Goal: Task Accomplishment & Management: Manage account settings

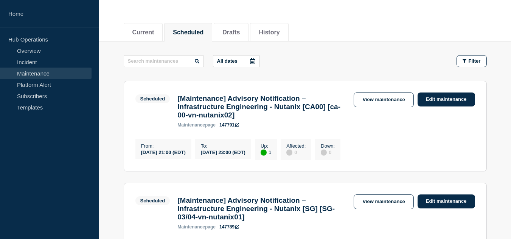
scroll to position [76, 0]
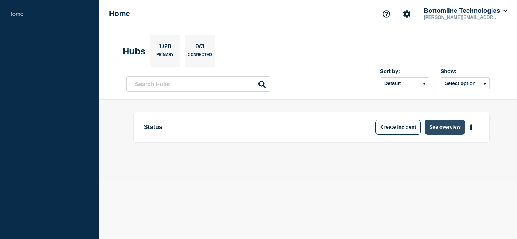
click at [455, 132] on button "See overview" at bounding box center [444, 127] width 40 height 15
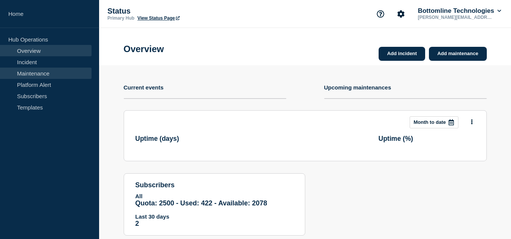
click at [33, 71] on link "Maintenance" at bounding box center [46, 73] width 92 height 11
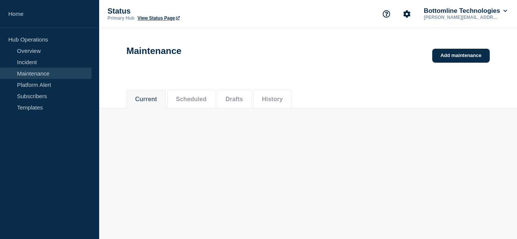
click at [196, 99] on button "Scheduled" at bounding box center [191, 99] width 31 height 7
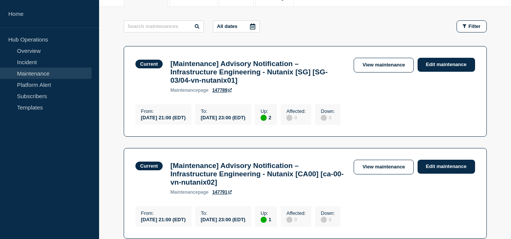
scroll to position [73, 0]
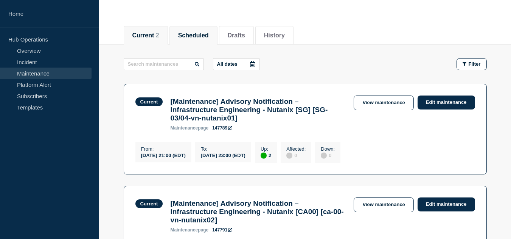
click at [187, 36] on button "Scheduled" at bounding box center [193, 35] width 31 height 7
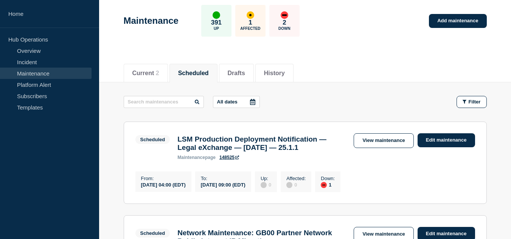
scroll to position [73, 0]
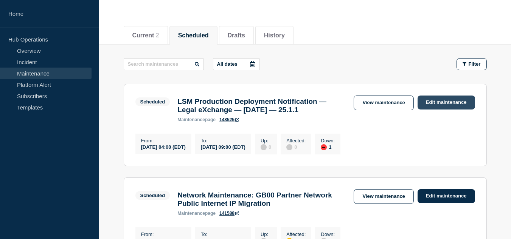
click at [431, 103] on link "Edit maintenance" at bounding box center [445, 103] width 57 height 14
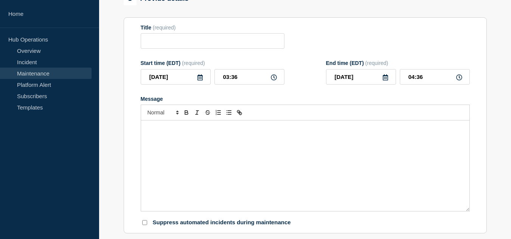
type input "LSM Production Deployment Notification — Legal eXchange — [DATE] — 25.1.1"
type input "04:00"
type input "09:00"
checkbox input "true"
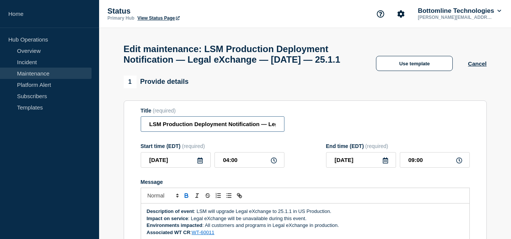
click at [149, 132] on input "LSM Production Deployment Notification — Legal eXchange — [DATE] — 25.1.1" at bounding box center [213, 124] width 144 height 16
paste input "STARTED:"
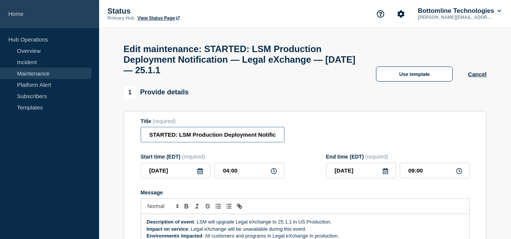
type input "STARTED: LSM Production Deployment Notification — Legal eXchange — [DATE] — 25.…"
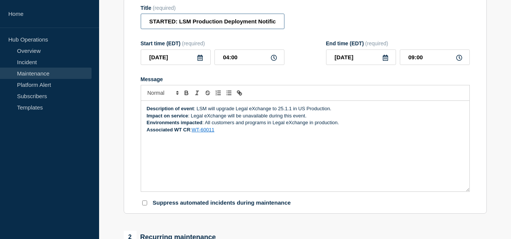
scroll to position [76, 0]
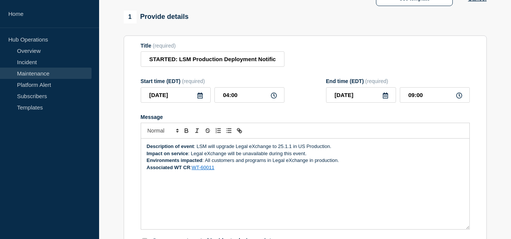
click at [147, 149] on strong "Description of event" at bounding box center [170, 147] width 47 height 6
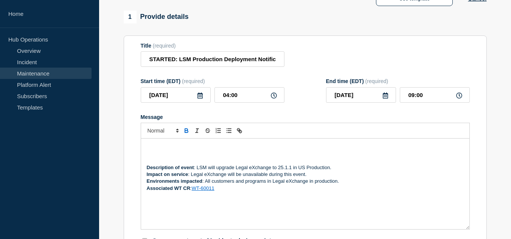
click at [149, 150] on p "Message" at bounding box center [305, 146] width 317 height 7
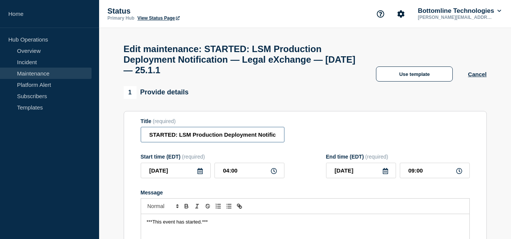
drag, startPoint x: 177, startPoint y: 140, endPoint x: 141, endPoint y: 141, distance: 35.9
click at [141, 141] on input "STARTED: LSM Production Deployment Notification — Legal eXchange — [DATE] — 25.…" at bounding box center [213, 135] width 144 height 16
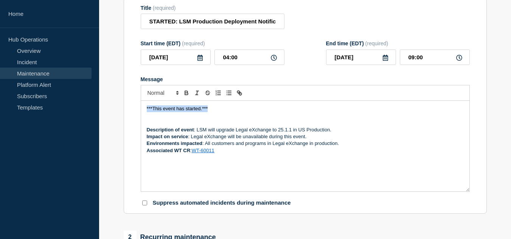
drag, startPoint x: 208, startPoint y: 116, endPoint x: 143, endPoint y: 118, distance: 65.4
click at [143, 118] on div "***This event has started.*** Description of event : LSM will upgrade Legal eXc…" at bounding box center [305, 146] width 328 height 91
copy span "***This event has started.***"
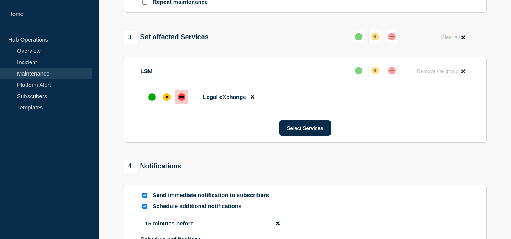
scroll to position [492, 0]
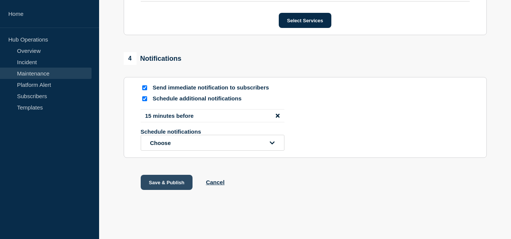
click at [171, 183] on button "Save & Publish" at bounding box center [167, 182] width 52 height 15
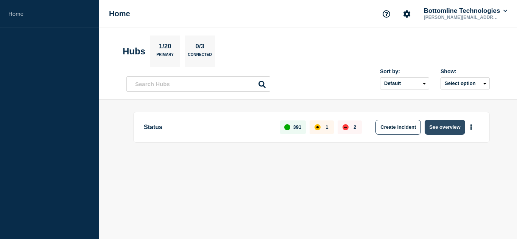
click at [455, 127] on button "See overview" at bounding box center [444, 127] width 40 height 15
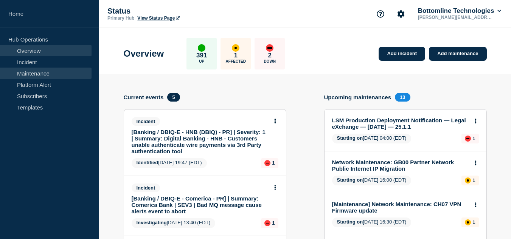
click at [39, 73] on link "Maintenance" at bounding box center [46, 73] width 92 height 11
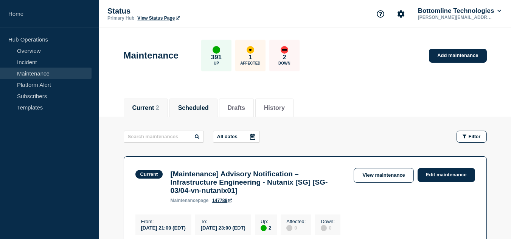
click at [205, 100] on li "Scheduled" at bounding box center [193, 108] width 48 height 19
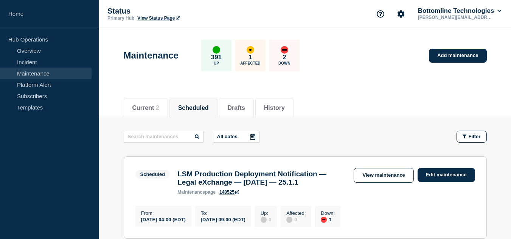
scroll to position [38, 0]
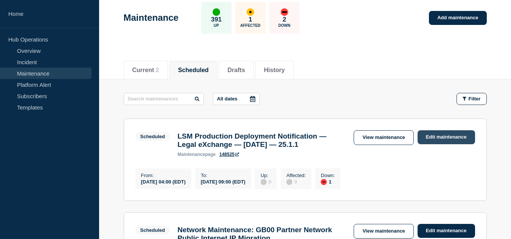
click at [438, 135] on link "Edit maintenance" at bounding box center [445, 137] width 57 height 14
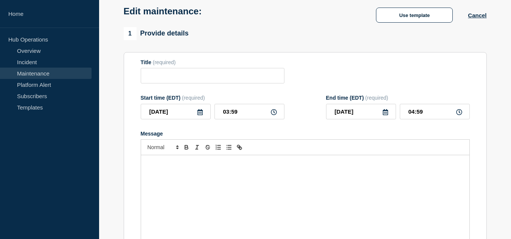
type input "LSM Production Deployment Notification — Legal eXchange — [DATE] — 25.1.1"
type input "04:00"
type input "09:00"
checkbox input "true"
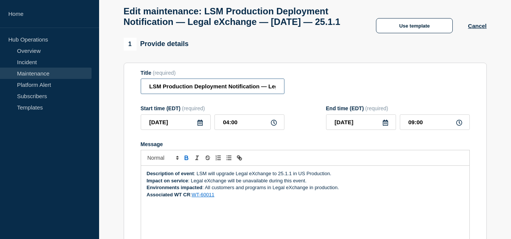
click at [149, 94] on input "LSM Production Deployment Notification — Legal eXchange — [DATE] — 25.1.1" at bounding box center [213, 87] width 144 height 16
paste input "STARTED:"
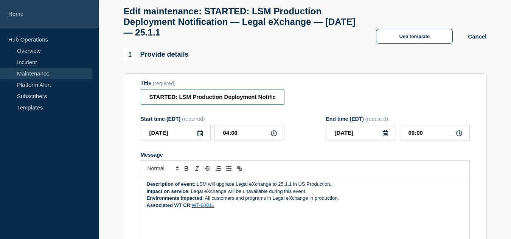
type input "STARTED: LSM Production Deployment Notification — Legal eXchange — October 4, 2…"
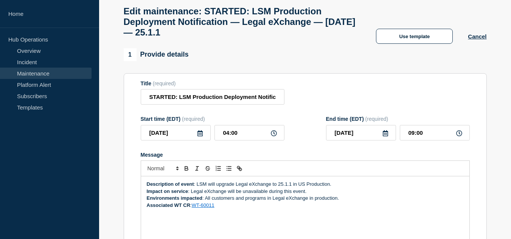
click at [147, 187] on strong "Description of event" at bounding box center [170, 185] width 47 height 6
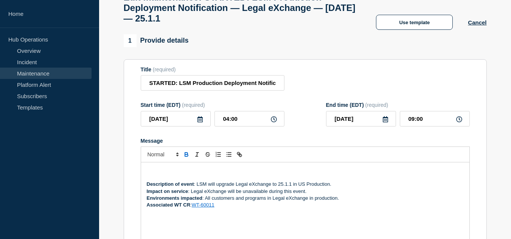
scroll to position [59, 0]
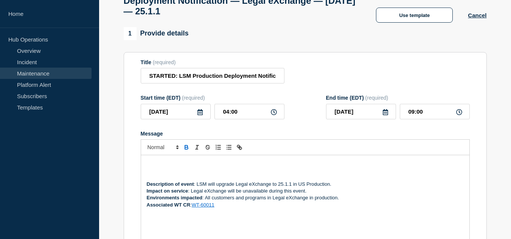
click at [152, 174] on p "Message" at bounding box center [305, 170] width 317 height 7
click at [149, 167] on p "Message" at bounding box center [305, 163] width 317 height 7
